Goal: Navigation & Orientation: Find specific page/section

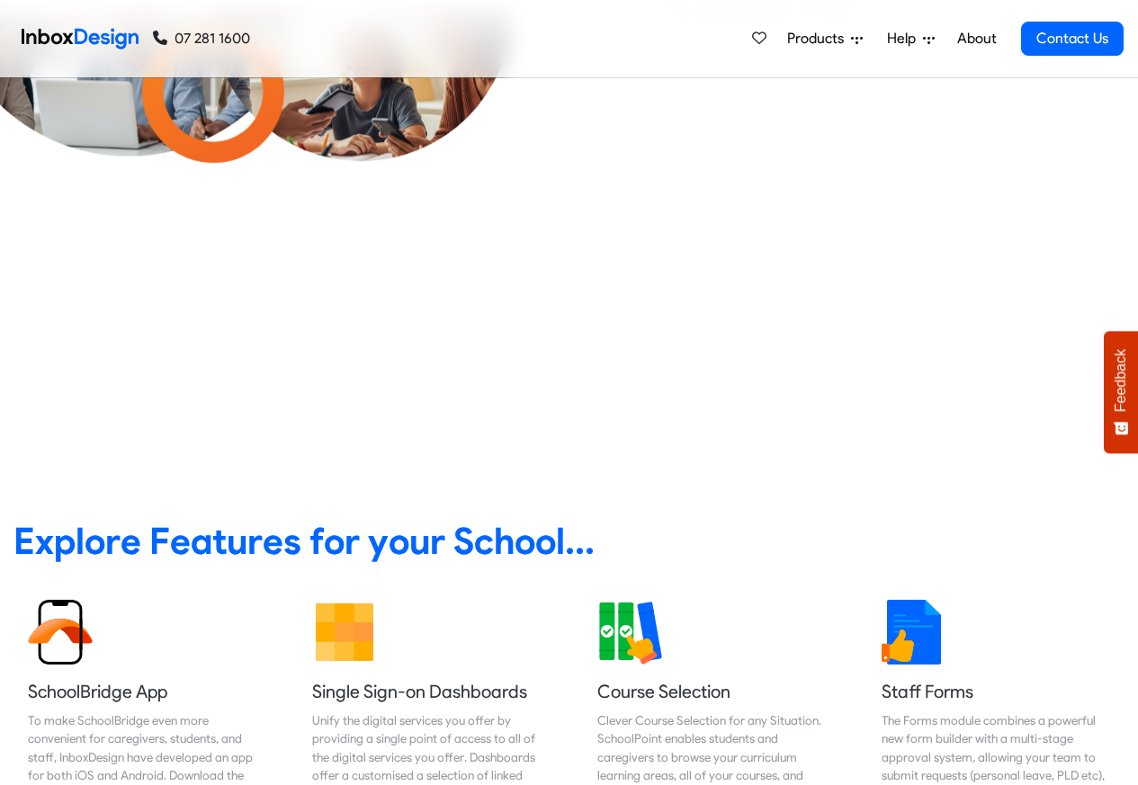
scroll to position [108, 0]
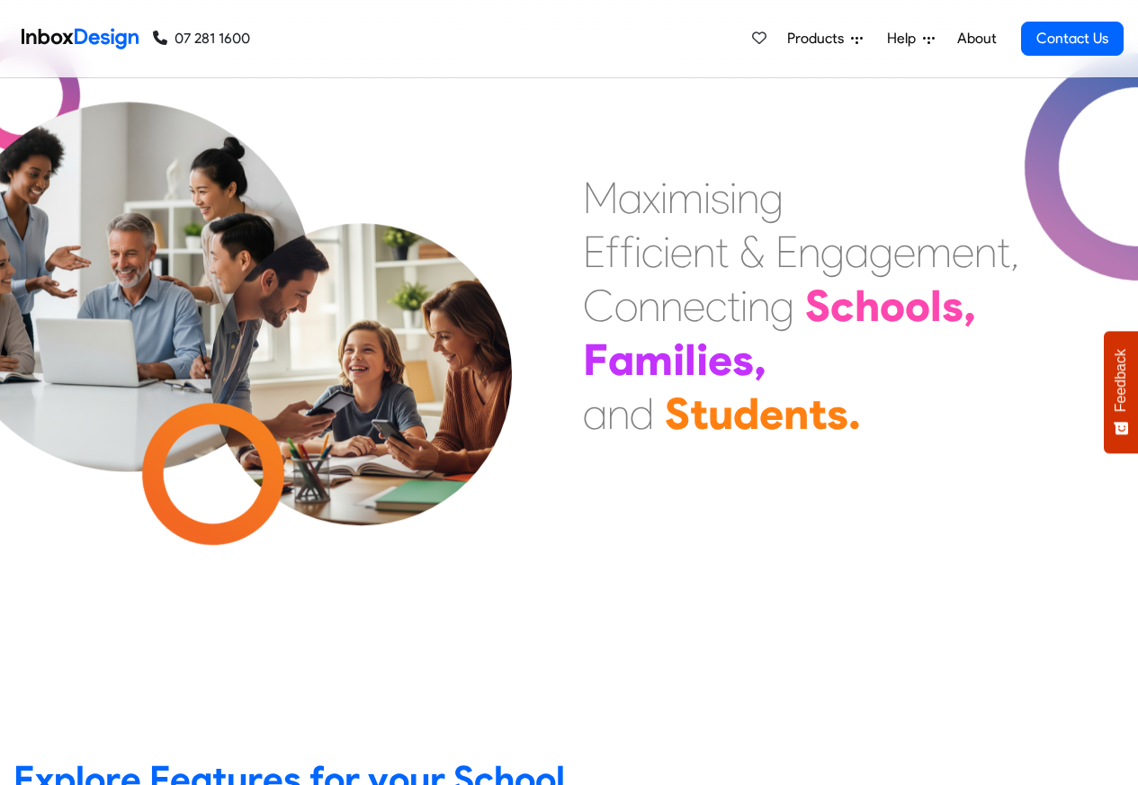
click at [823, 40] on span "Products" at bounding box center [819, 39] width 64 height 22
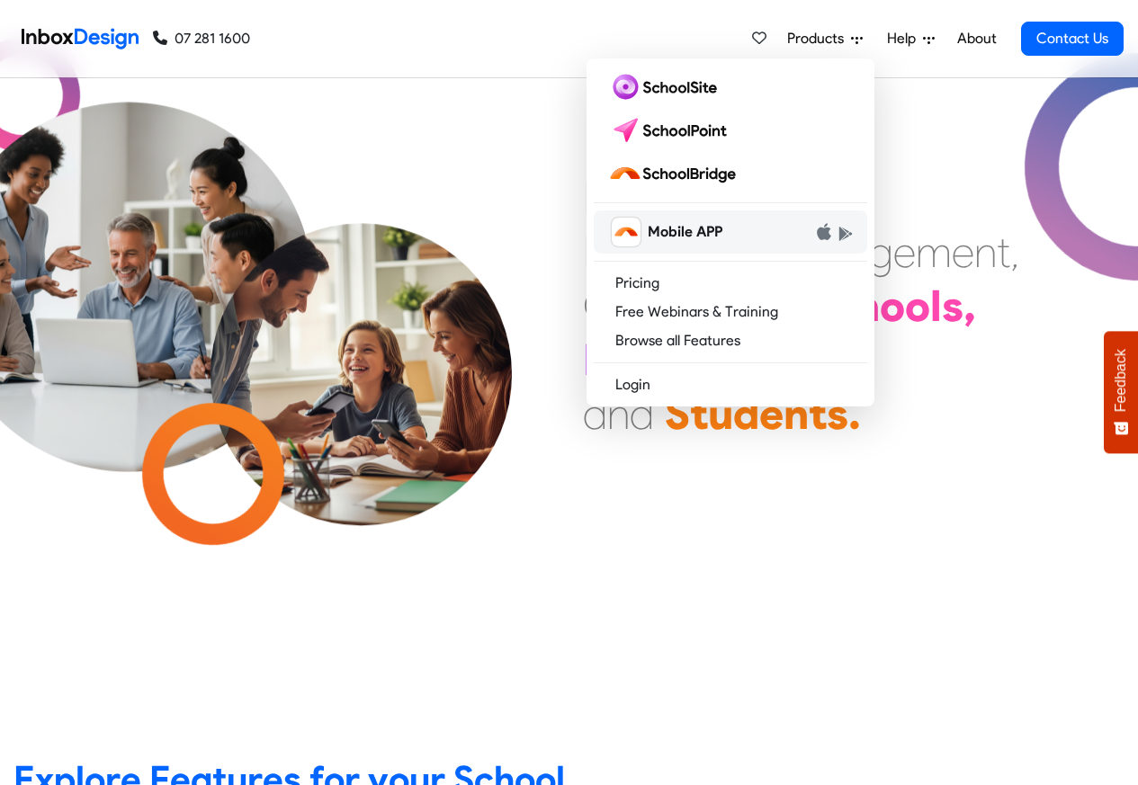
click at [685, 210] on link "Mobile APP" at bounding box center [730, 231] width 273 height 43
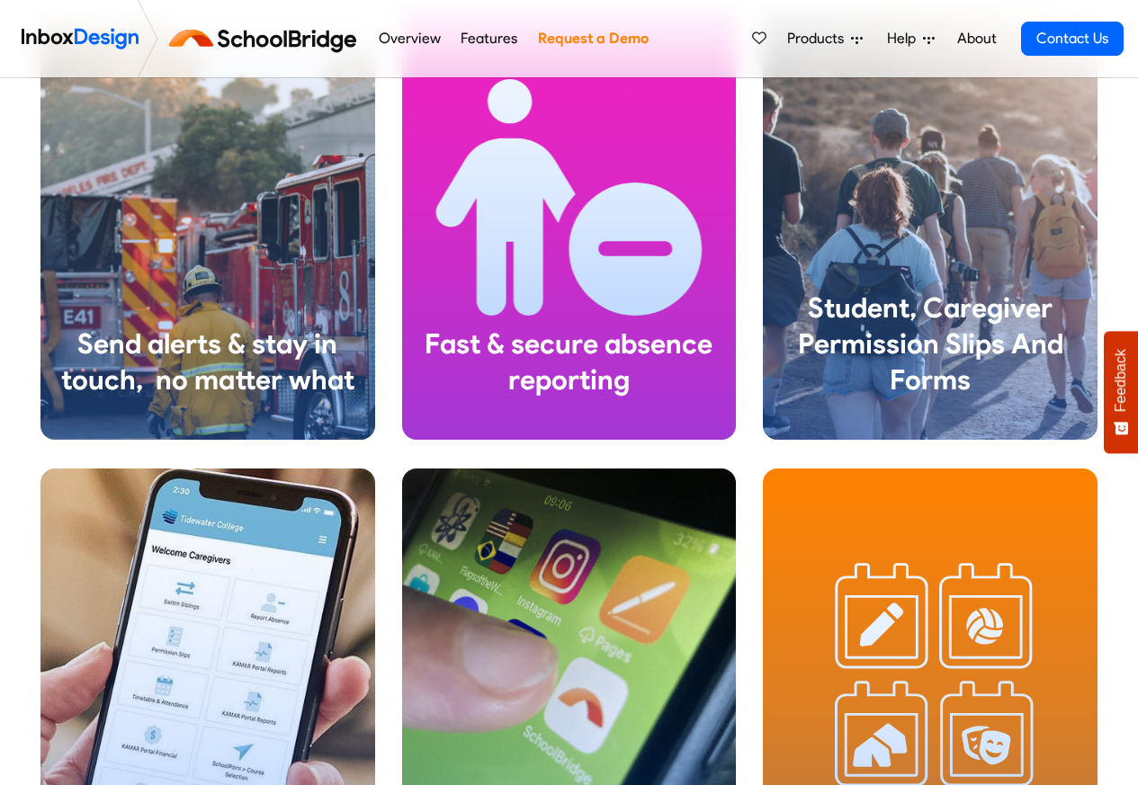
scroll to position [2267, 0]
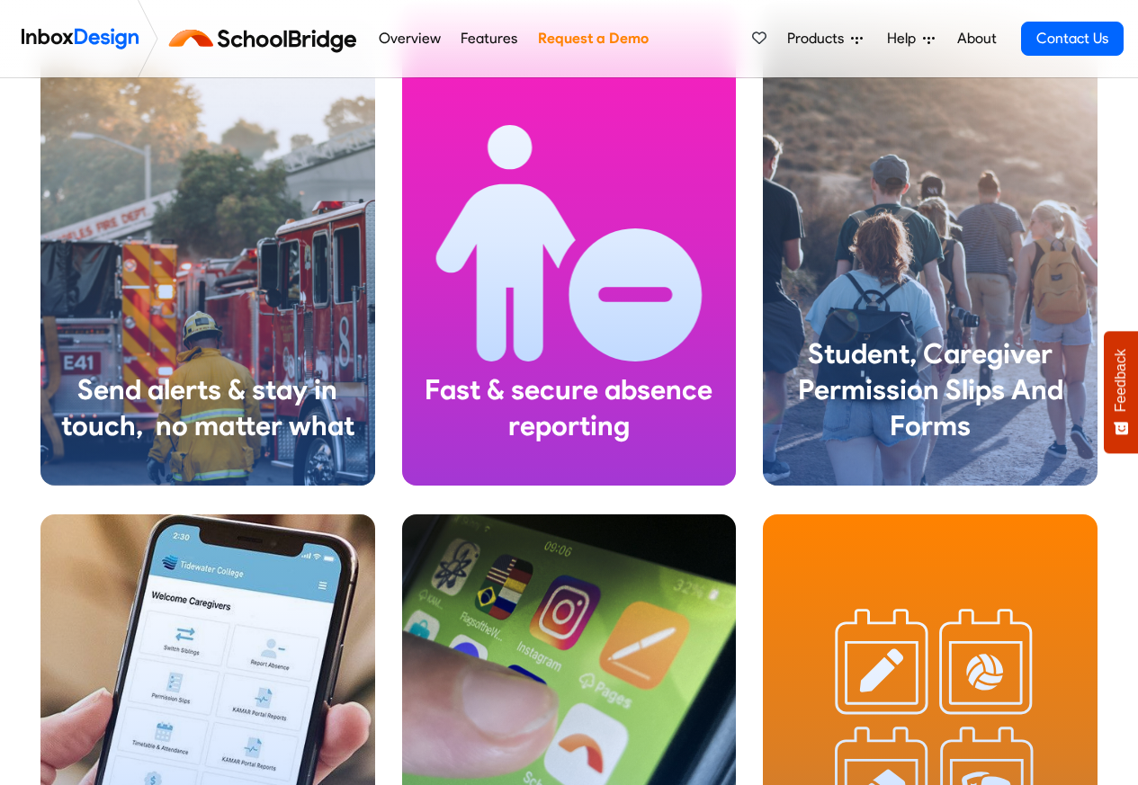
click at [400, 40] on link "Overview" at bounding box center [409, 39] width 72 height 36
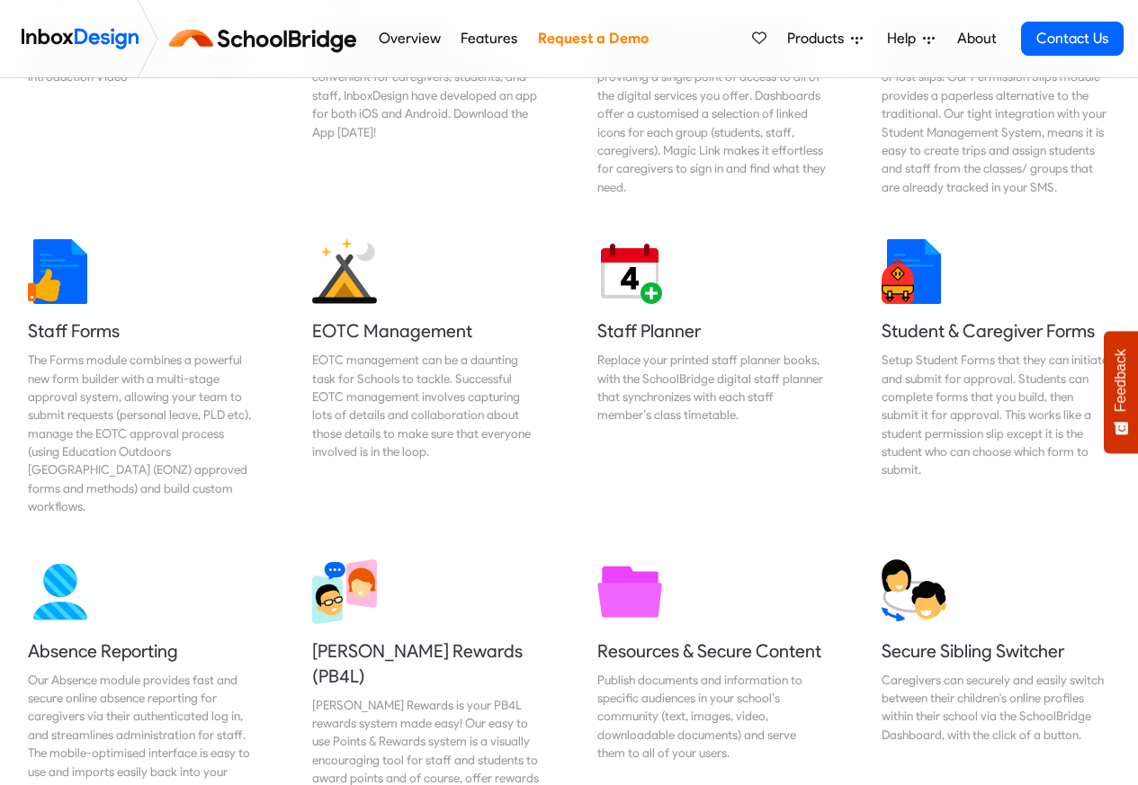
scroll to position [756, 0]
